Goal: Information Seeking & Learning: Check status

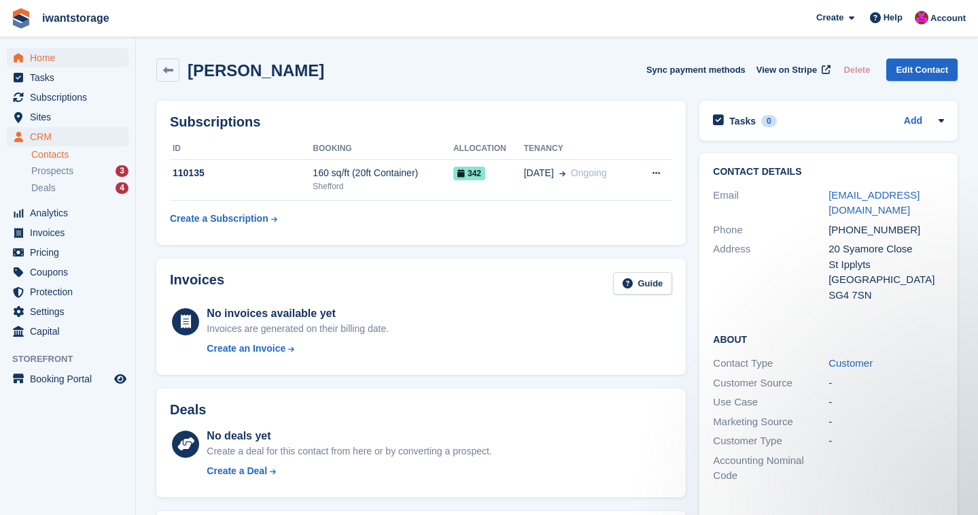
click at [58, 54] on span "Home" at bounding box center [71, 57] width 82 height 19
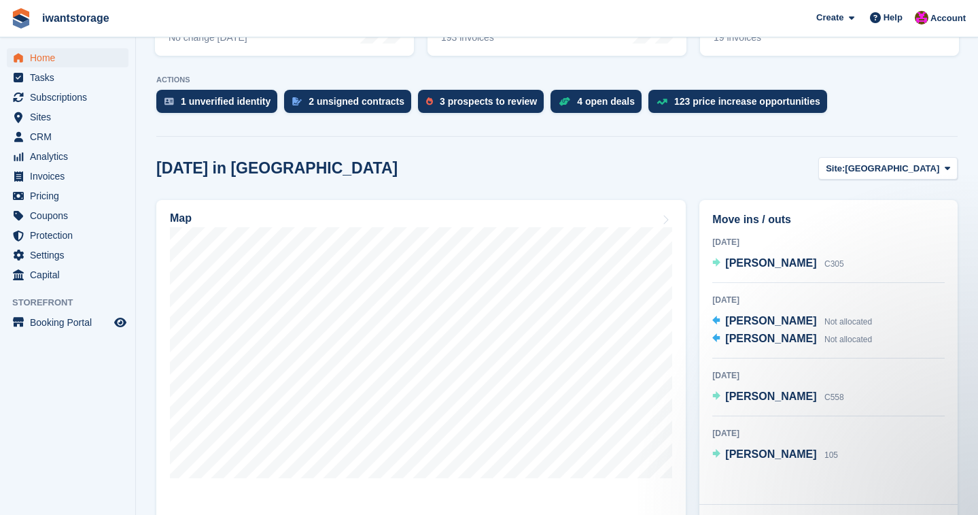
scroll to position [274, 0]
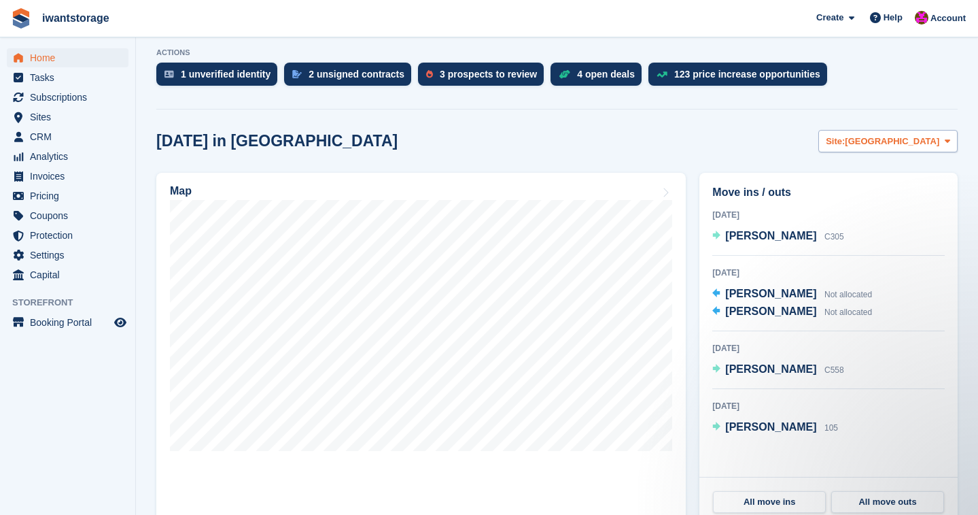
click at [845, 146] on span "Site:" at bounding box center [835, 142] width 19 height 14
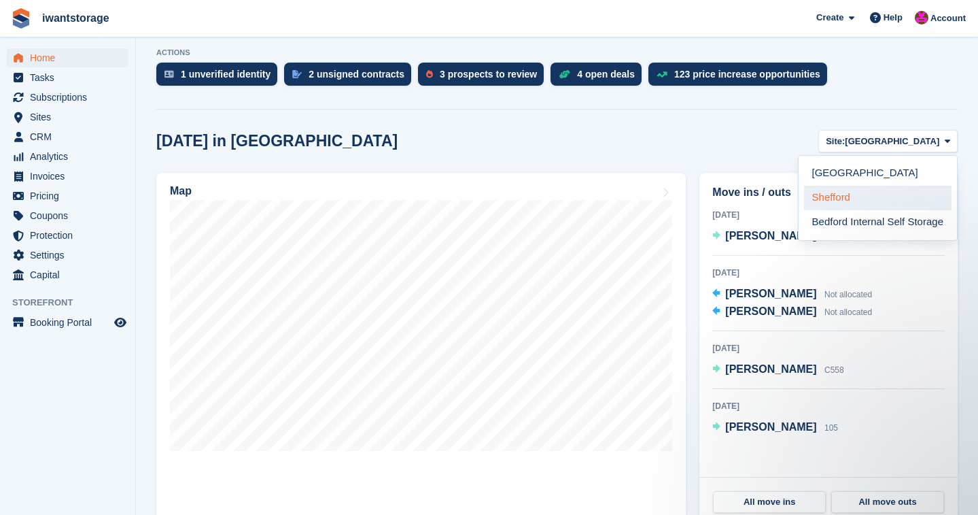
click at [837, 196] on link "Shefford" at bounding box center [878, 198] width 148 height 24
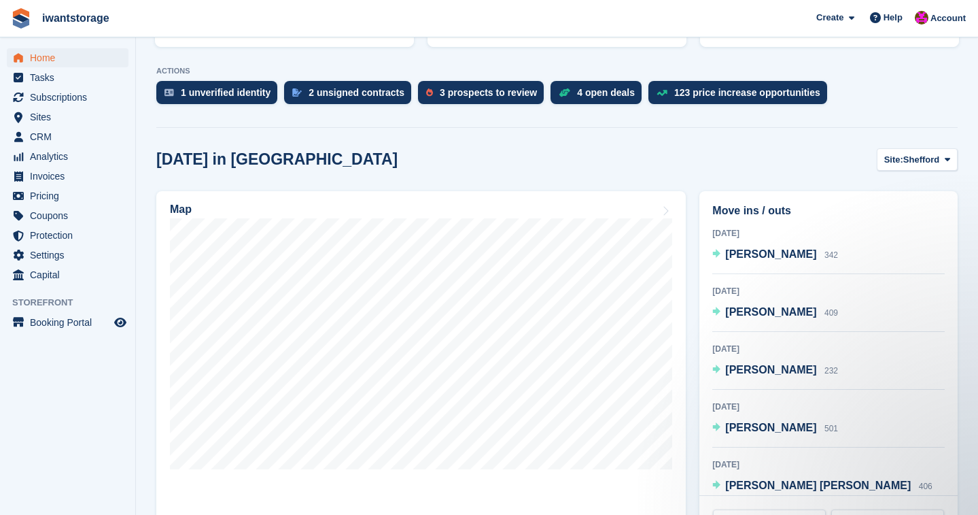
scroll to position [271, 0]
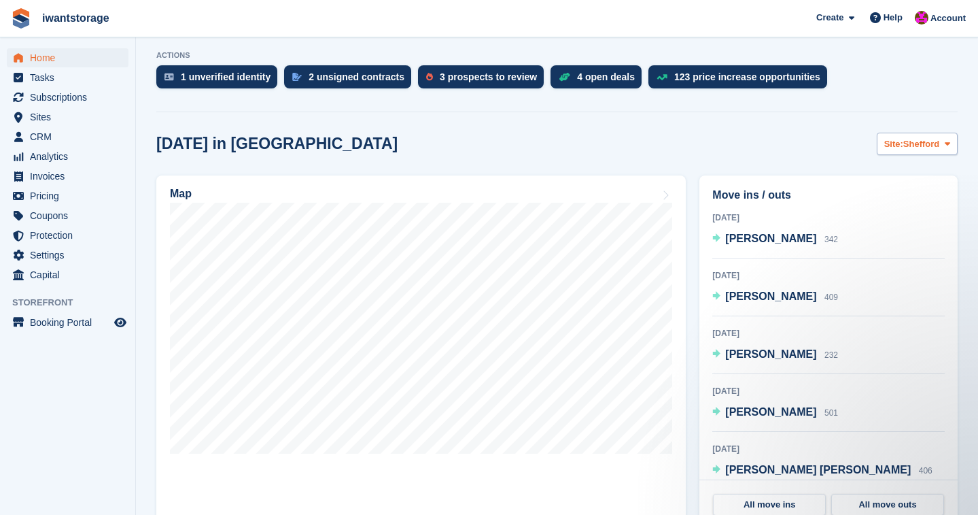
click at [905, 144] on span "Shefford" at bounding box center [921, 144] width 36 height 14
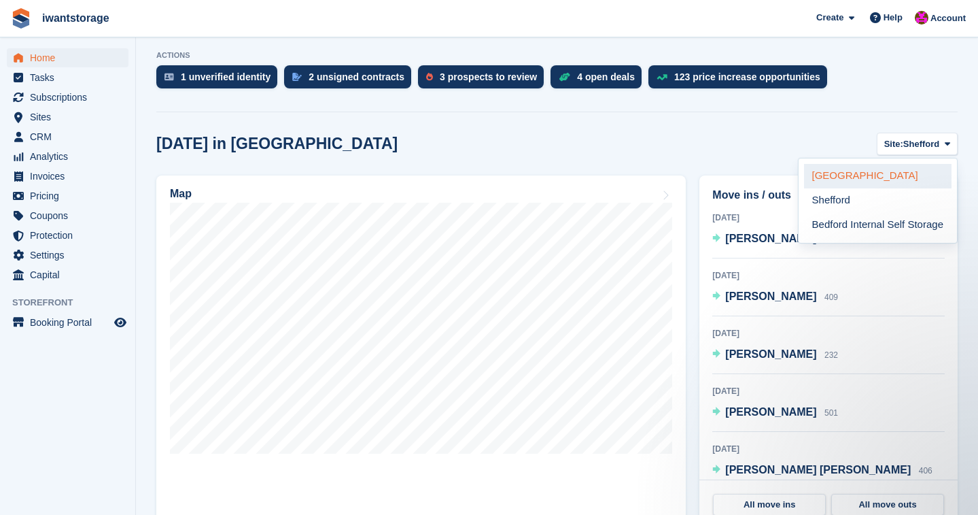
click at [827, 176] on link "[GEOGRAPHIC_DATA]" at bounding box center [878, 176] width 148 height 24
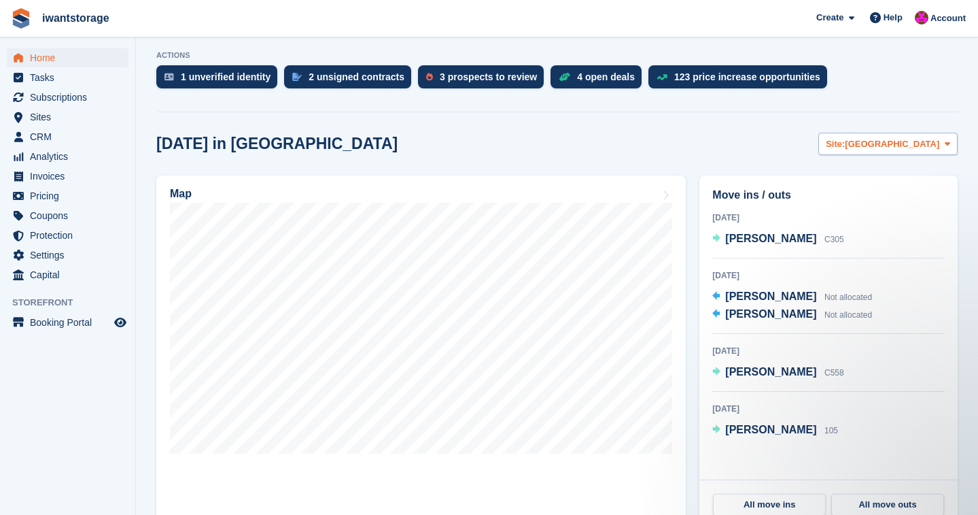
click at [927, 140] on span "[GEOGRAPHIC_DATA]" at bounding box center [892, 144] width 94 height 14
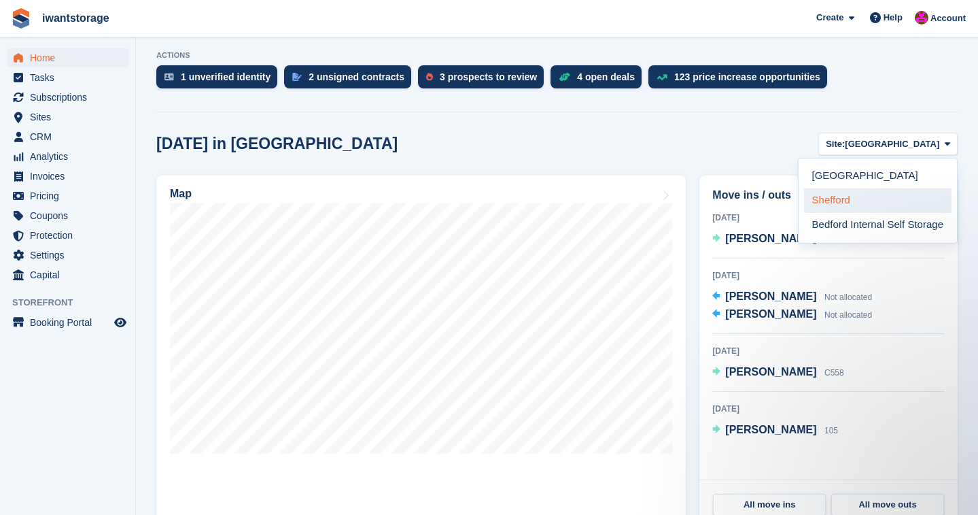
click at [834, 195] on link "Shefford" at bounding box center [878, 200] width 148 height 24
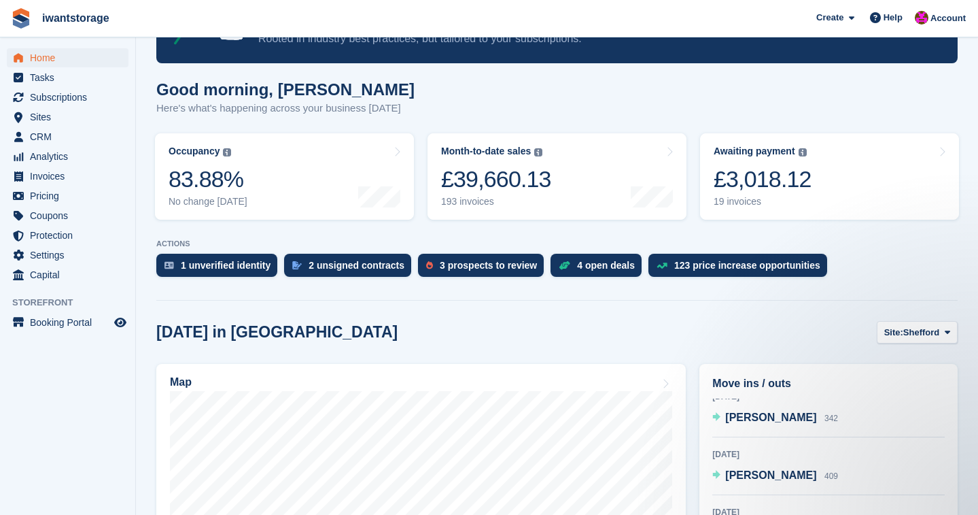
scroll to position [84, 0]
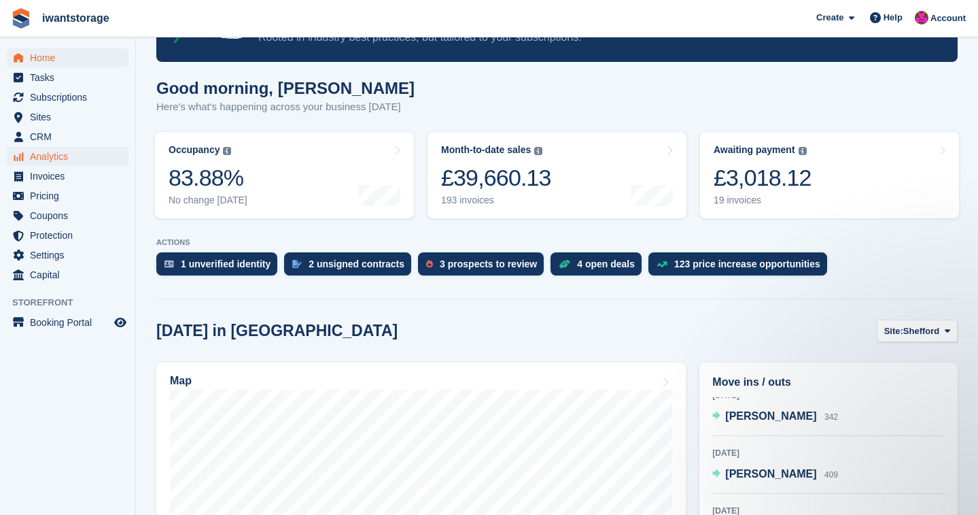
click at [40, 154] on span "Analytics" at bounding box center [71, 156] width 82 height 19
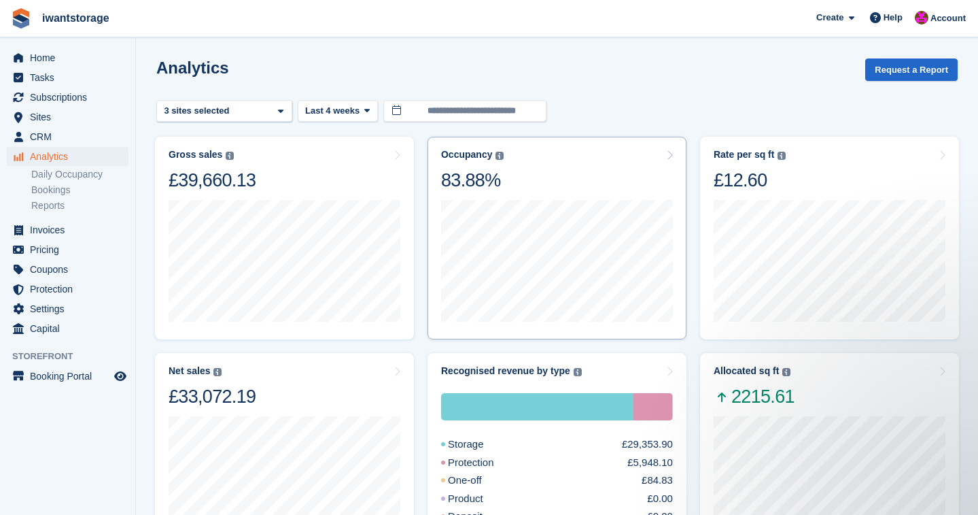
click at [549, 173] on div "Occupancy Percentage of all allocated units in terms of area. Includes units wi…" at bounding box center [557, 170] width 232 height 43
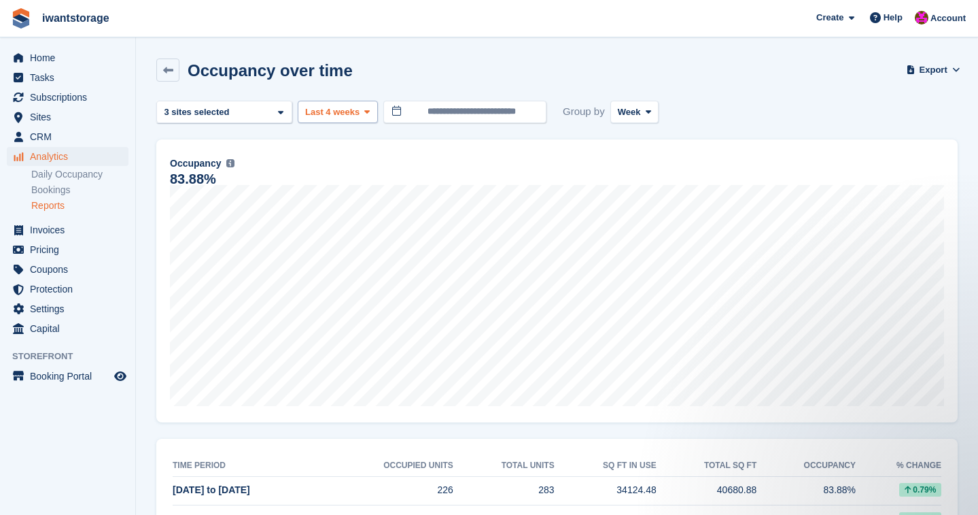
click at [335, 112] on span "Last 4 weeks" at bounding box center [332, 112] width 54 height 14
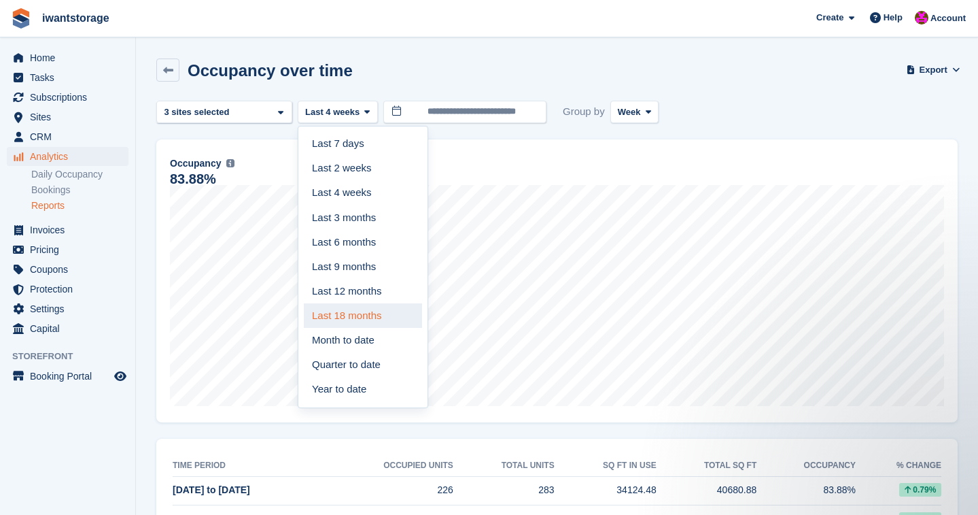
click at [360, 313] on link "Last 18 months" at bounding box center [363, 315] width 118 height 24
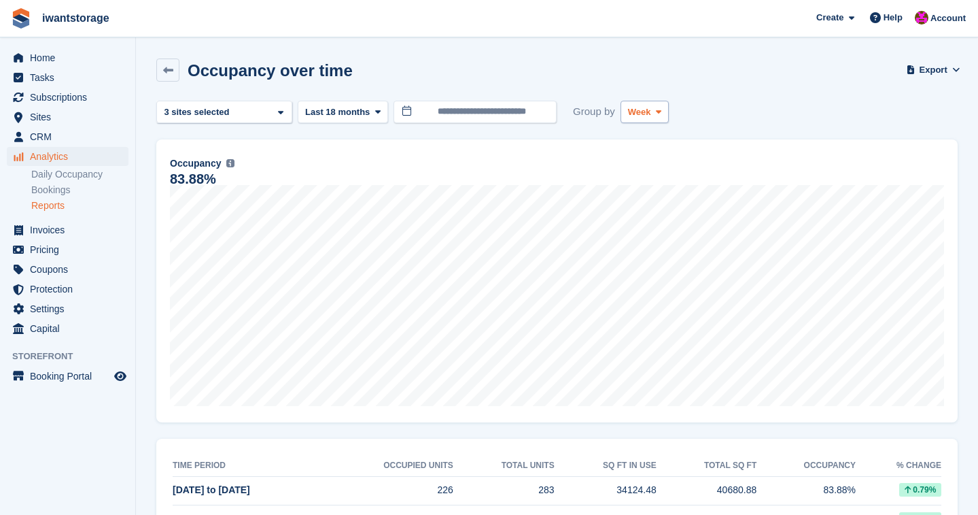
click at [651, 113] on span "Week" at bounding box center [639, 112] width 23 height 14
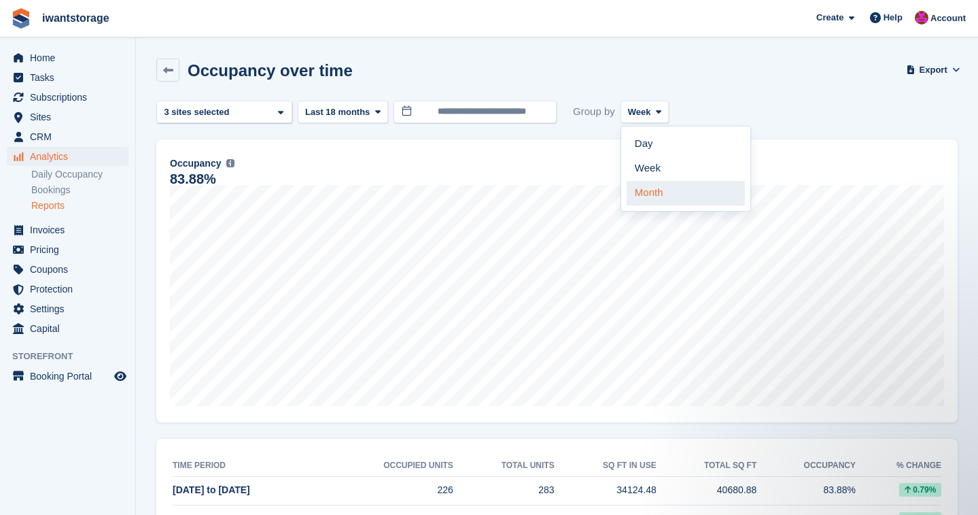
click at [651, 200] on link "Month" at bounding box center [686, 193] width 118 height 24
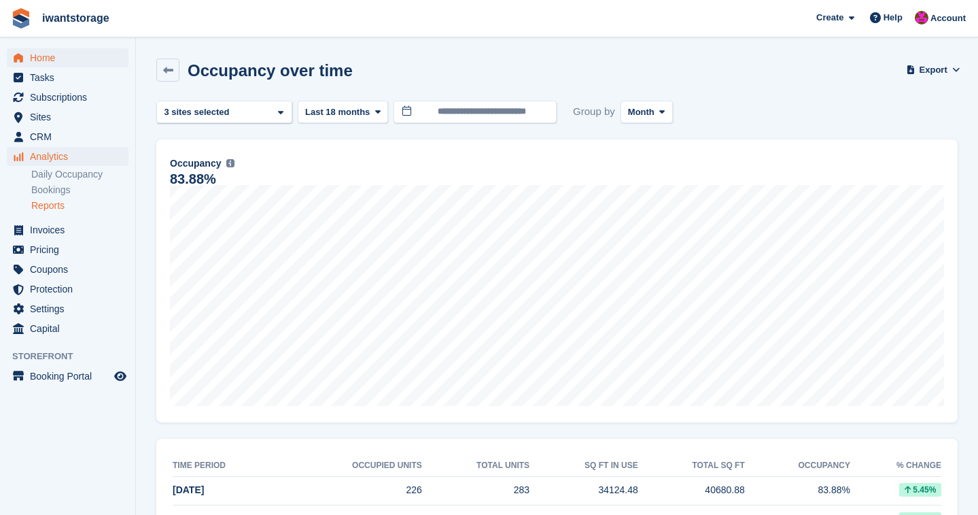
click at [40, 61] on span "Home" at bounding box center [71, 57] width 82 height 19
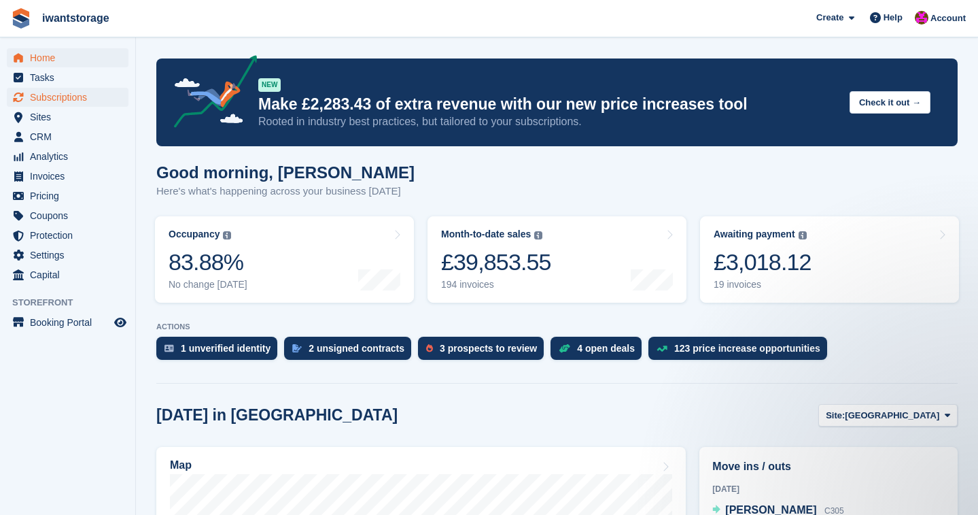
click at [79, 89] on span "Subscriptions" at bounding box center [71, 97] width 82 height 19
